Goal: Find specific page/section: Find specific page/section

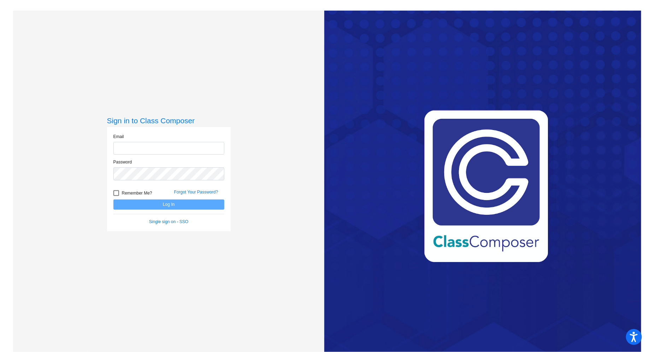
type input "[EMAIL_ADDRESS][DOMAIN_NAME]"
click at [180, 204] on button "Log In" at bounding box center [168, 204] width 111 height 10
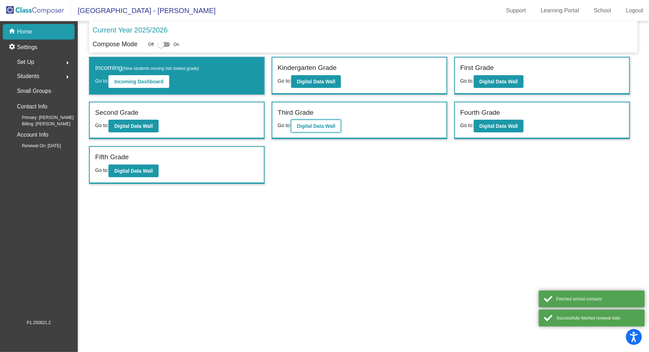
click at [317, 124] on b "Digital Data Wall" at bounding box center [316, 126] width 38 height 6
